Goal: Task Accomplishment & Management: Use online tool/utility

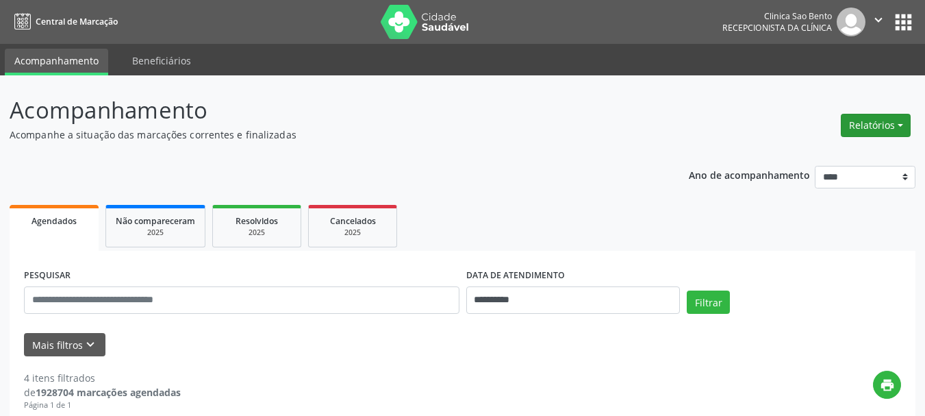
click at [877, 119] on button "Relatórios" at bounding box center [876, 125] width 70 height 23
click at [843, 151] on link "Agendamentos" at bounding box center [836, 154] width 147 height 19
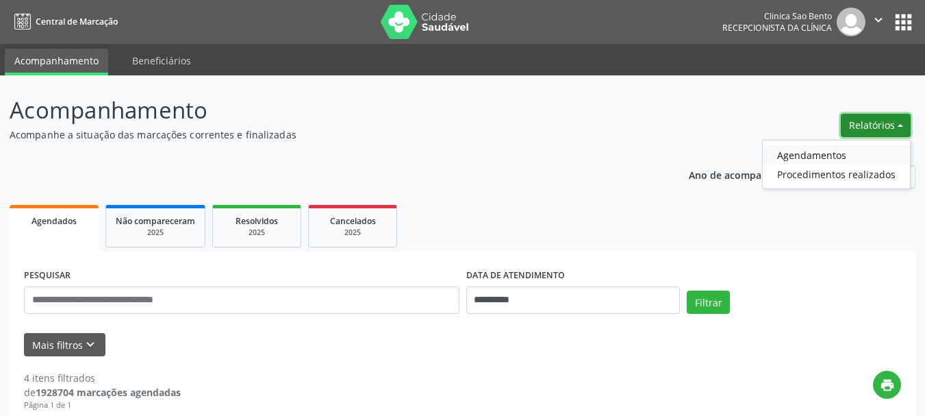
select select "*"
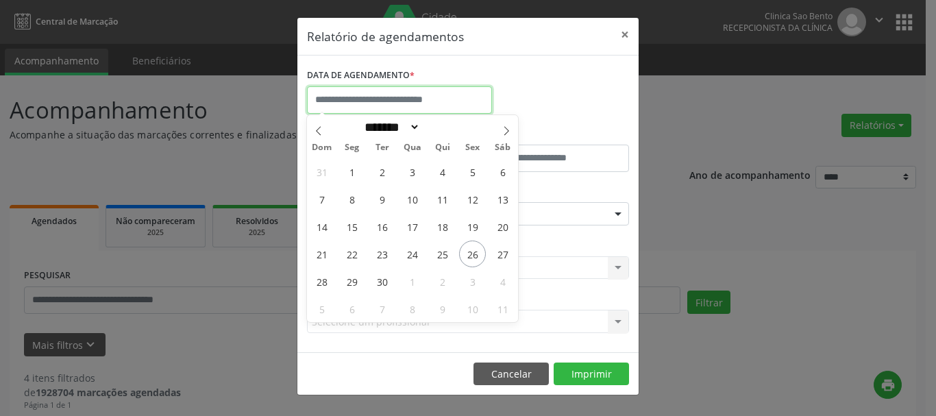
click at [408, 101] on input "text" at bounding box center [399, 99] width 185 height 27
click at [349, 276] on span "29" at bounding box center [351, 281] width 27 height 27
type input "**********"
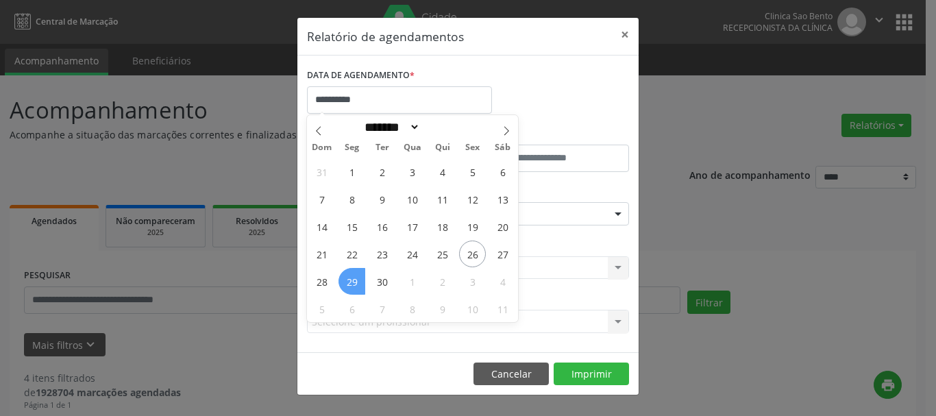
click at [349, 276] on span "29" at bounding box center [351, 281] width 27 height 27
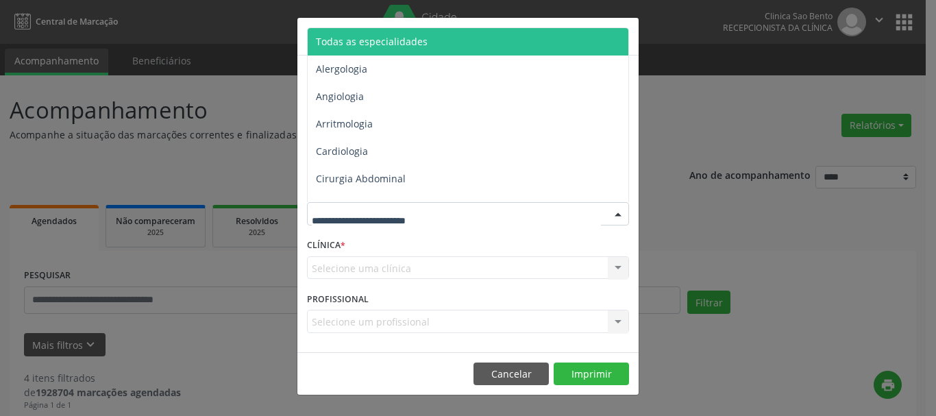
click at [388, 39] on span "Todas as especialidades" at bounding box center [372, 41] width 112 height 13
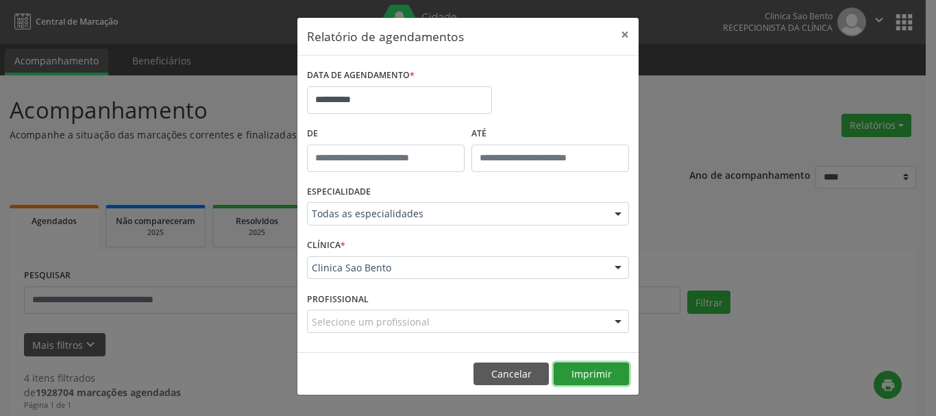
click at [585, 368] on button "Imprimir" at bounding box center [590, 373] width 75 height 23
click at [683, 175] on div "**********" at bounding box center [468, 208] width 936 height 416
click at [504, 373] on button "Cancelar" at bounding box center [510, 373] width 75 height 23
